Goal: Check status

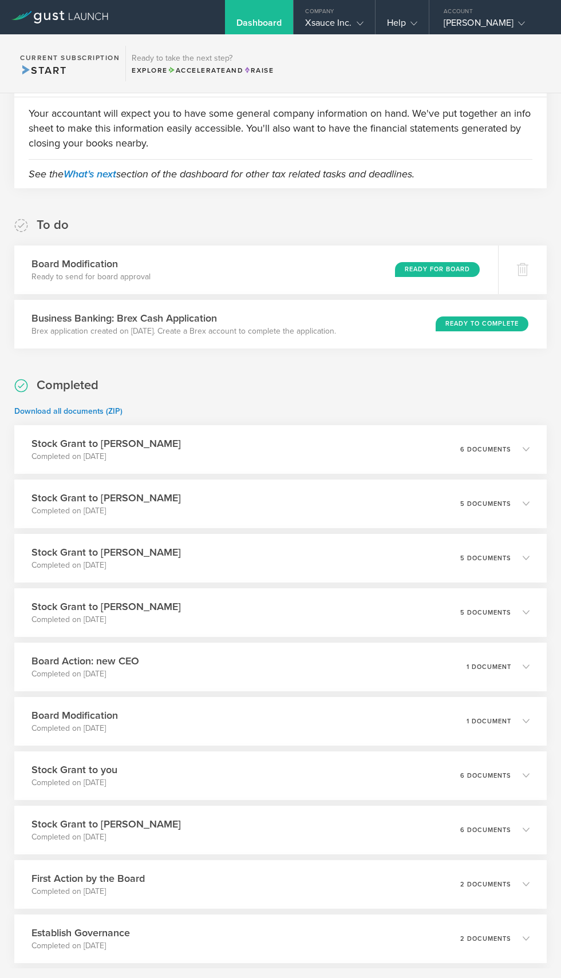
scroll to position [821, 0]
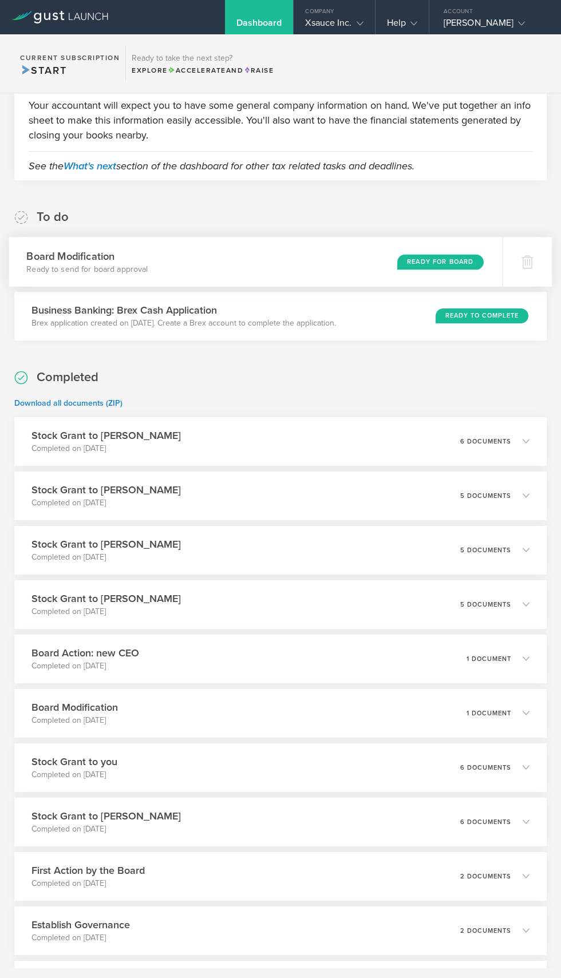
click at [438, 266] on div "Ready for Board" at bounding box center [440, 261] width 86 height 15
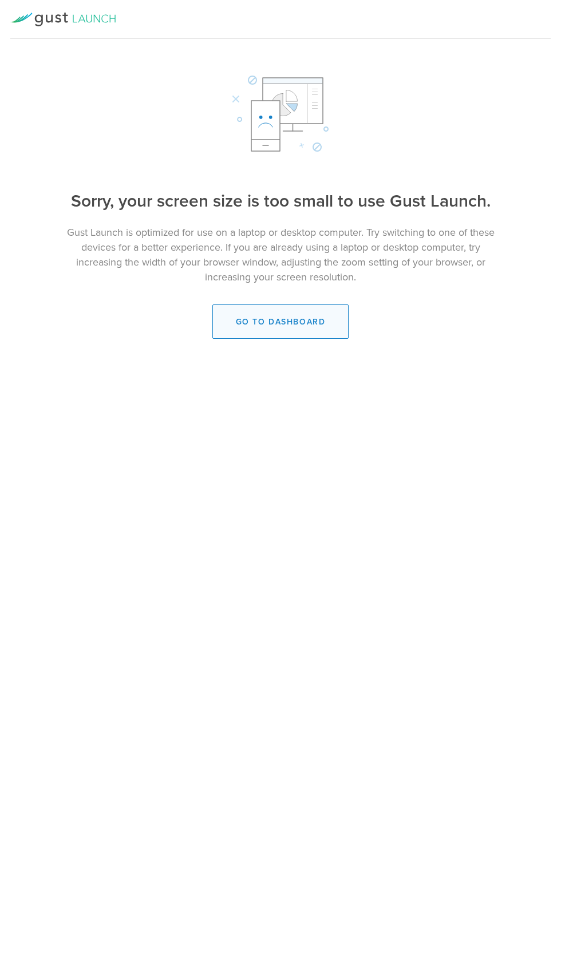
click at [330, 317] on link "Go to dashboard" at bounding box center [280, 322] width 137 height 34
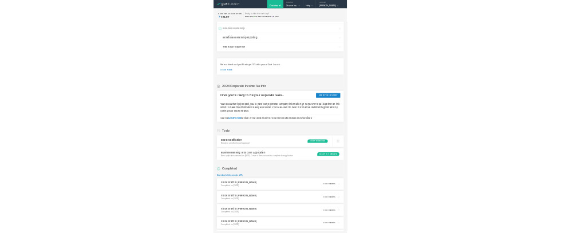
scroll to position [495, 0]
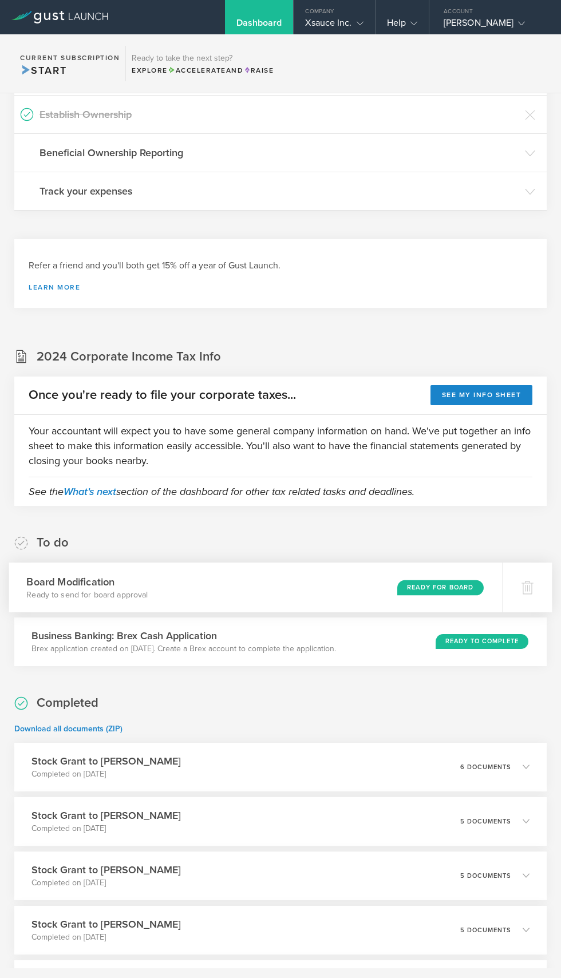
click at [412, 597] on div "Board Modification Ready to send for board approval Ready for Board" at bounding box center [255, 588] width 493 height 50
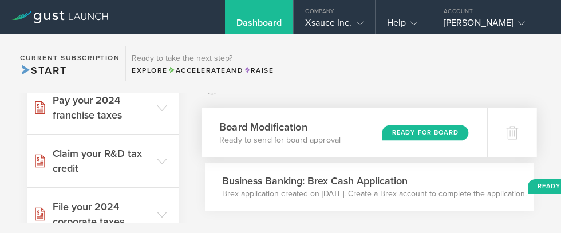
scroll to position [455, 0]
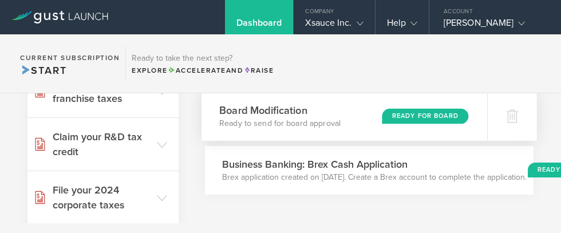
click at [424, 120] on div "Ready for Board" at bounding box center [425, 115] width 86 height 15
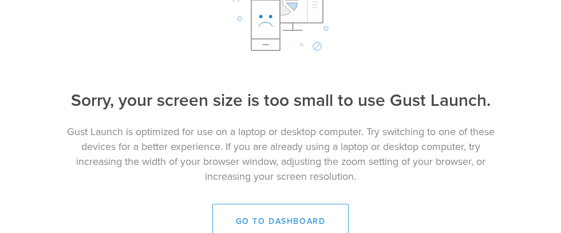
scroll to position [106, 0]
